Goal: Task Accomplishment & Management: Use online tool/utility

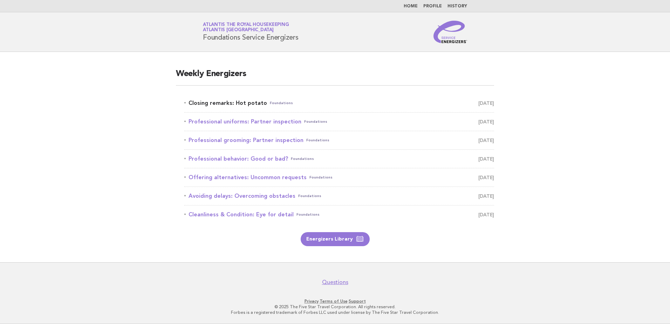
click at [240, 104] on link "Closing remarks: Hot potato Foundations September 30" at bounding box center [339, 103] width 310 height 10
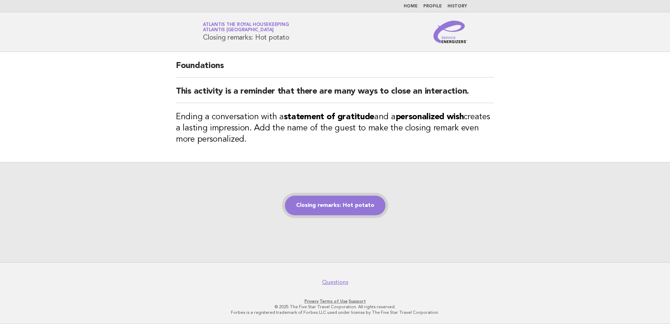
click at [330, 205] on link "Closing remarks: Hot potato" at bounding box center [335, 206] width 101 height 20
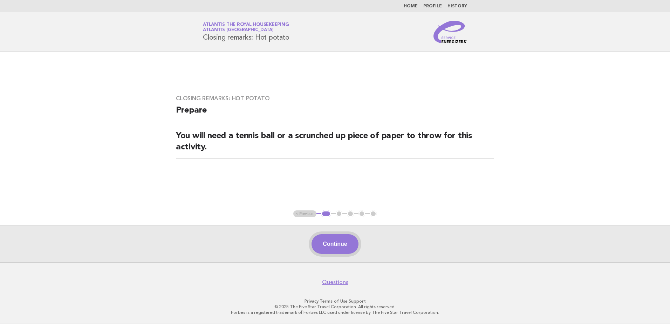
click at [343, 246] on button "Continue" at bounding box center [335, 244] width 47 height 20
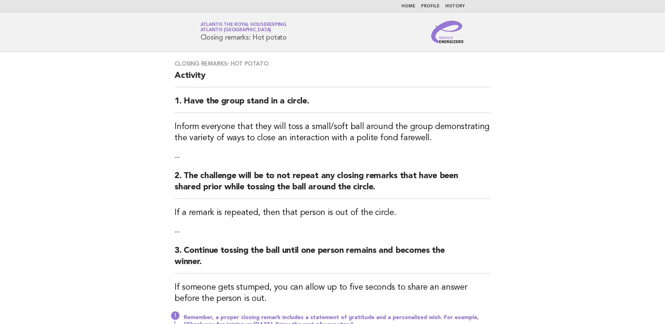
scroll to position [135, 0]
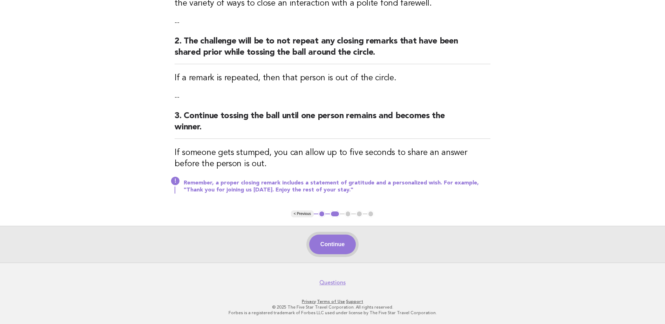
click at [329, 244] on button "Continue" at bounding box center [332, 245] width 47 height 20
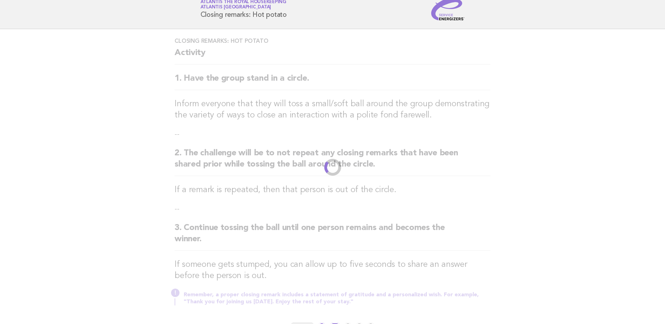
scroll to position [0, 0]
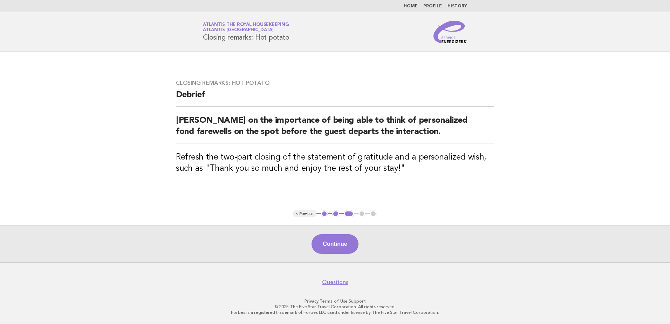
click at [329, 244] on button "Continue" at bounding box center [335, 244] width 47 height 20
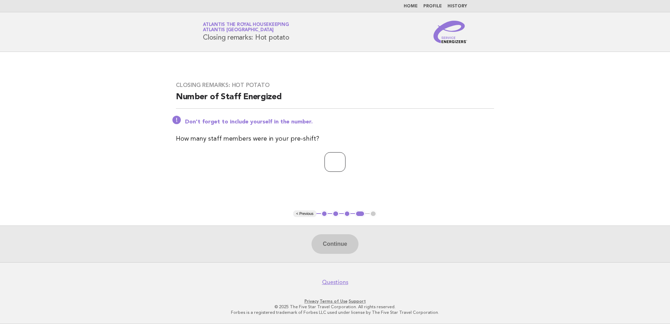
click at [332, 164] on input "number" at bounding box center [335, 162] width 21 height 20
type input "**"
click at [332, 244] on button "Continue" at bounding box center [335, 244] width 47 height 20
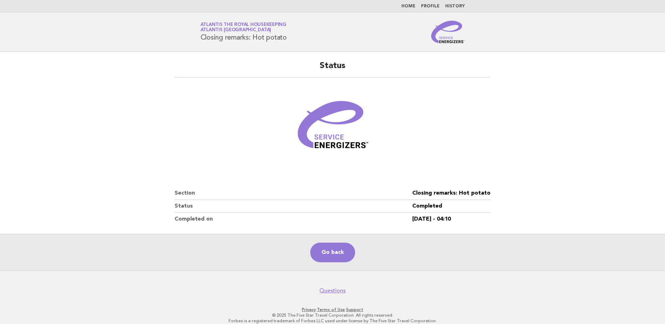
click at [410, 3] on nav "Home Profile History" at bounding box center [332, 6] width 665 height 12
click at [413, 7] on link "Home" at bounding box center [409, 6] width 14 height 4
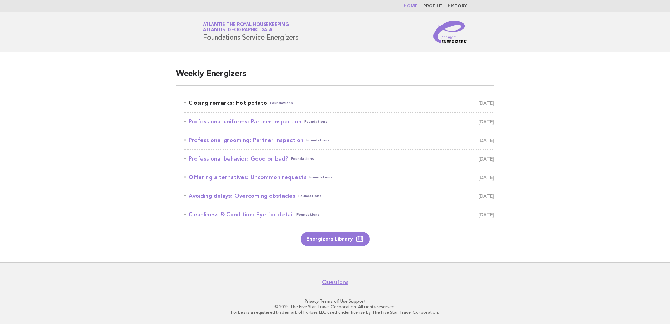
click at [223, 102] on link "Closing remarks: Hot potato Foundations September 30" at bounding box center [339, 103] width 310 height 10
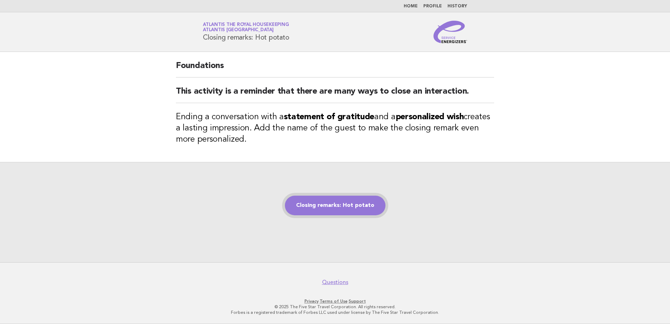
click at [336, 207] on link "Closing remarks: Hot potato" at bounding box center [335, 206] width 101 height 20
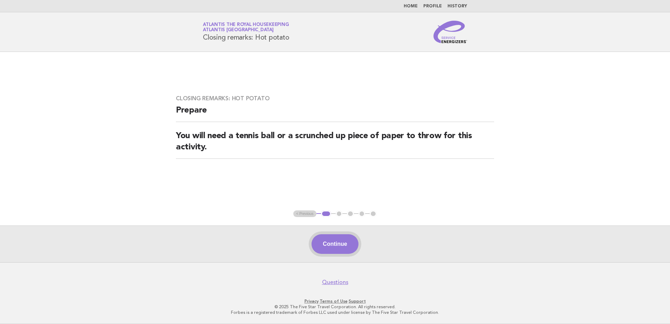
click at [336, 243] on button "Continue" at bounding box center [335, 244] width 47 height 20
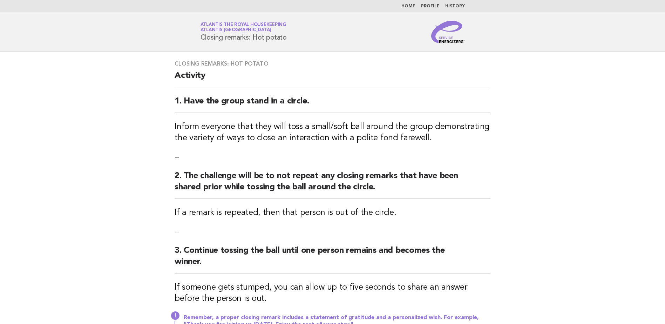
scroll to position [135, 0]
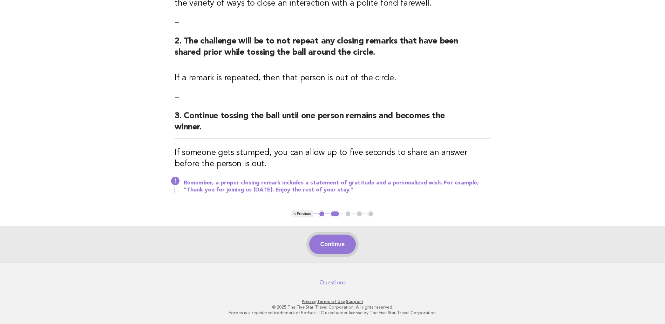
click at [326, 241] on button "Continue" at bounding box center [332, 245] width 47 height 20
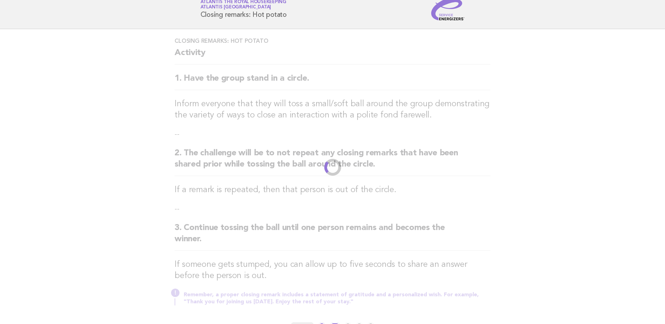
scroll to position [0, 0]
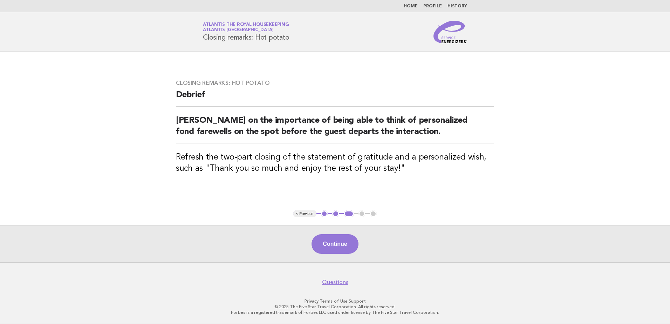
click at [326, 241] on button "Continue" at bounding box center [335, 244] width 47 height 20
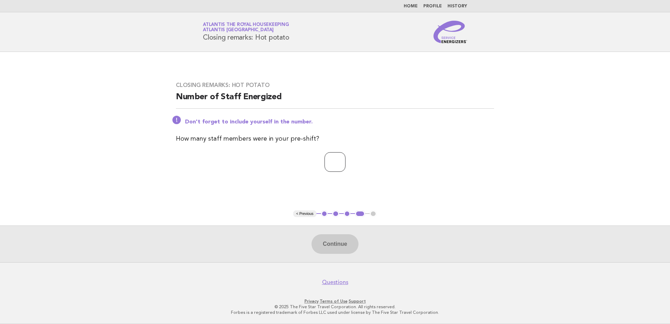
click at [338, 162] on input "number" at bounding box center [335, 162] width 21 height 20
type input "**"
click at [331, 247] on button "Continue" at bounding box center [335, 244] width 47 height 20
